Goal: Contribute content: Contribute content

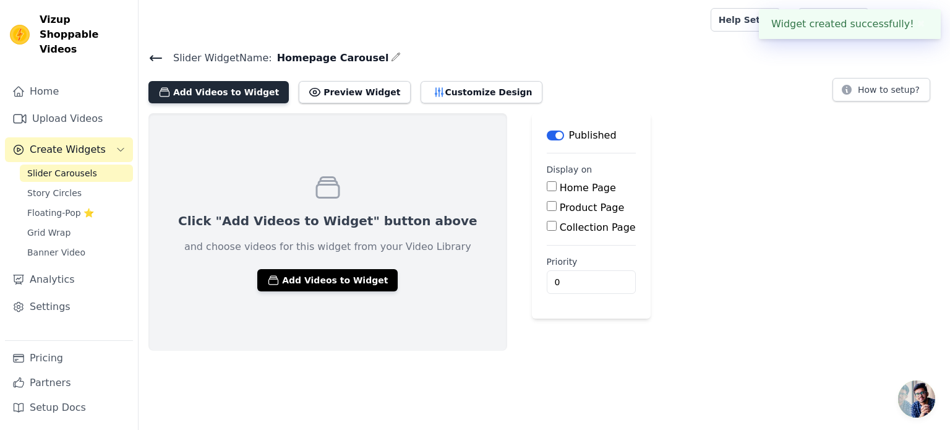
click at [256, 88] on button "Add Videos to Widget" at bounding box center [218, 92] width 140 height 22
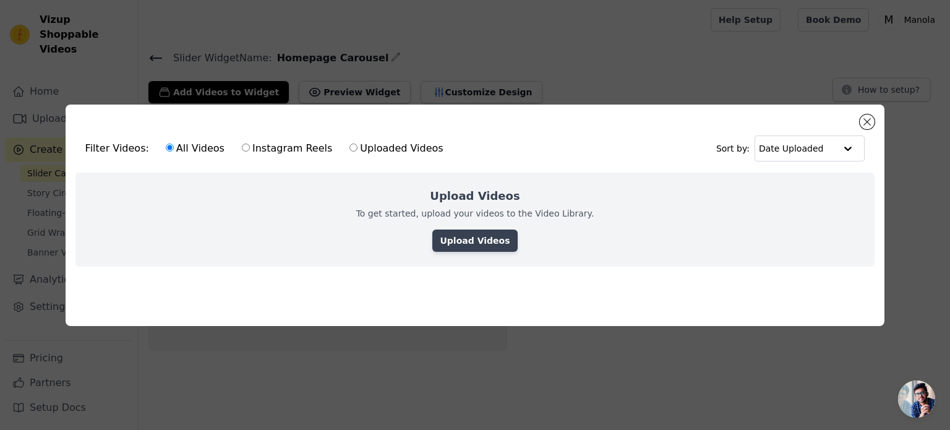
click at [476, 242] on link "Upload Videos" at bounding box center [474, 240] width 85 height 22
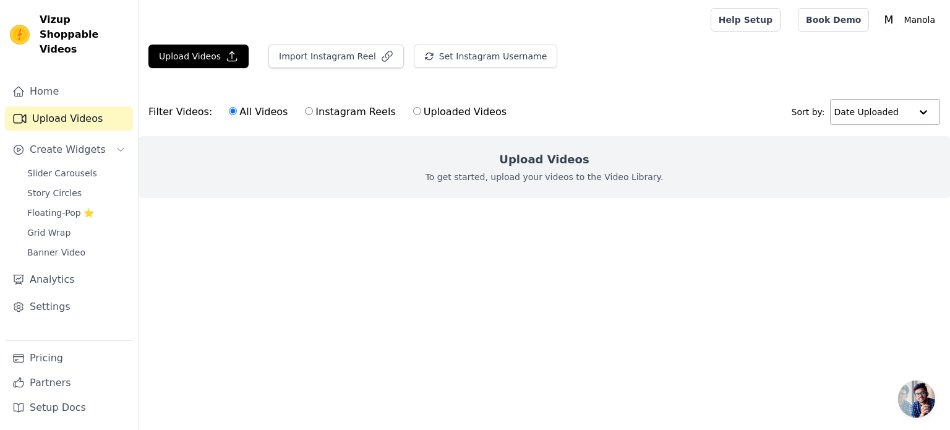
click at [920, 116] on div at bounding box center [923, 112] width 25 height 25
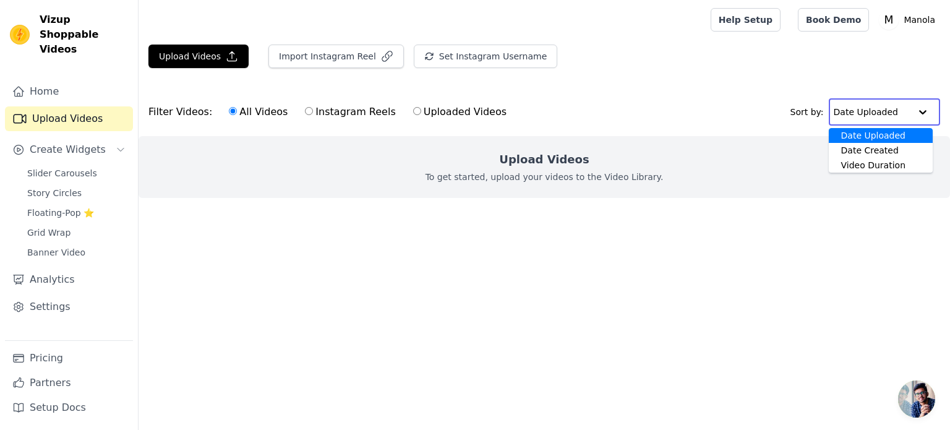
click at [920, 116] on div at bounding box center [923, 112] width 25 height 25
click at [257, 114] on label "All Videos" at bounding box center [258, 112] width 60 height 16
click at [237, 114] on input "All Videos" at bounding box center [233, 111] width 8 height 8
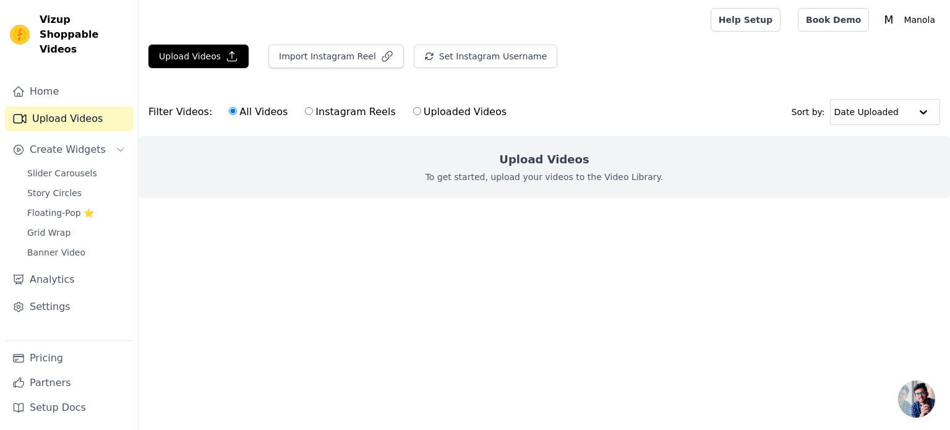
click at [356, 118] on label "Instagram Reels" at bounding box center [350, 112] width 92 height 16
click at [313, 115] on input "Instagram Reels" at bounding box center [309, 111] width 8 height 8
radio input "true"
click at [358, 107] on label "Instagram Reels" at bounding box center [350, 112] width 92 height 16
click at [313, 107] on input "Instagram Reels" at bounding box center [309, 111] width 8 height 8
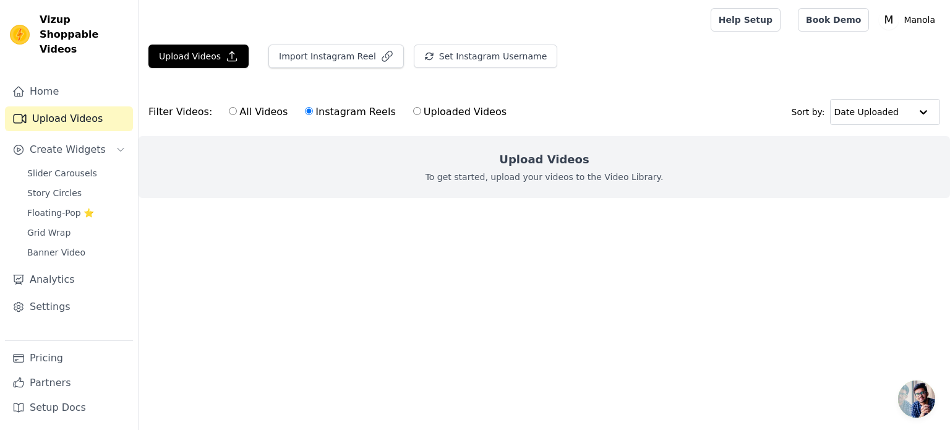
click at [455, 111] on label "Uploaded Videos" at bounding box center [460, 112] width 95 height 16
click at [421, 111] on input "Uploaded Videos" at bounding box center [417, 111] width 8 height 8
radio input "true"
click at [208, 64] on button "Upload Videos" at bounding box center [198, 57] width 100 height 24
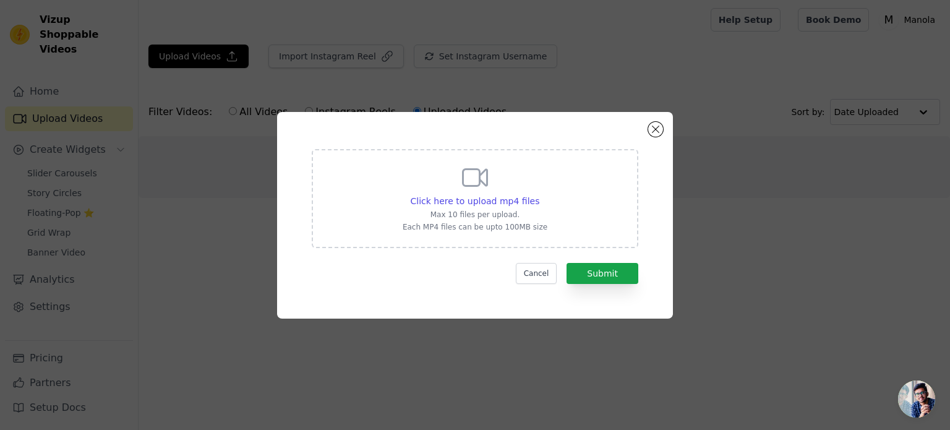
click at [520, 225] on p "Each MP4 files can be upto 100MB size" at bounding box center [475, 227] width 145 height 10
click at [539, 195] on input "Click here to upload mp4 files Max 10 files per upload. Each MP4 files can be u…" at bounding box center [539, 194] width 1 height 1
type input "C:\fakepath\90dc4af3c96d42bba734cb1e7a7aac1c.mp4"
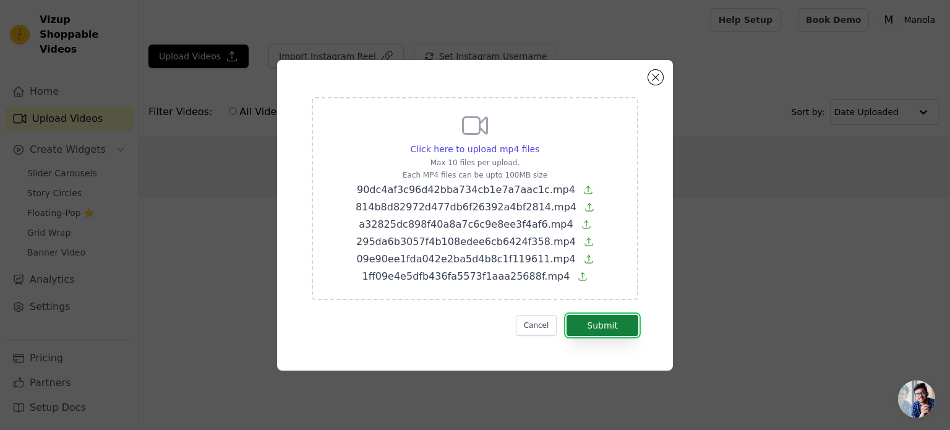
click at [614, 328] on button "Submit" at bounding box center [603, 325] width 72 height 21
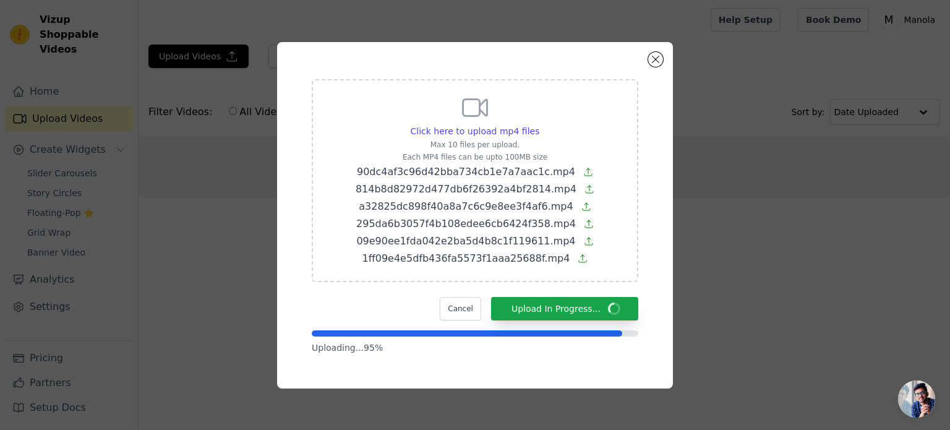
click at [412, 310] on div "Cancel Upload In Progress..." at bounding box center [475, 309] width 327 height 24
